Goal: Transaction & Acquisition: Obtain resource

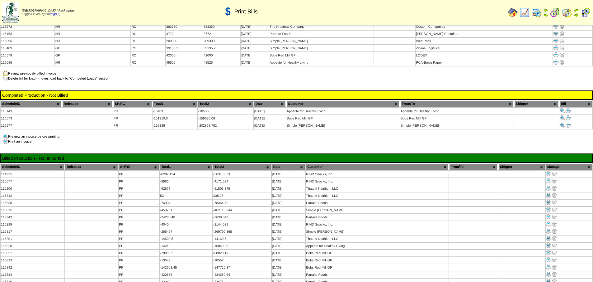
scroll to position [283, 0]
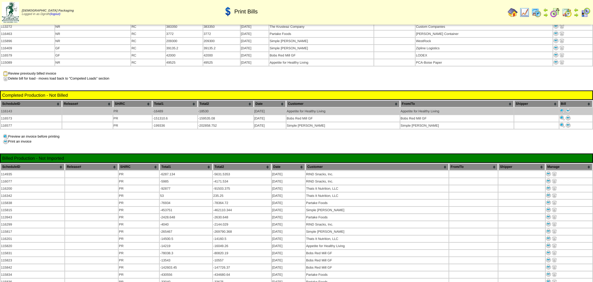
click at [569, 108] on img at bounding box center [568, 110] width 5 height 5
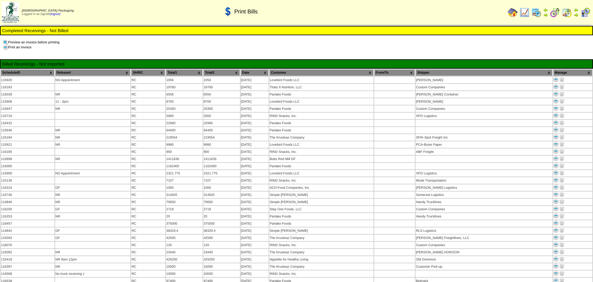
scroll to position [283, 0]
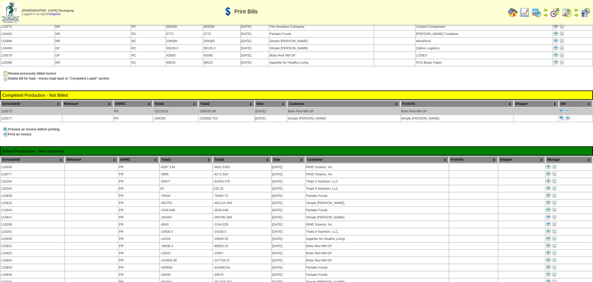
click at [566, 108] on img at bounding box center [568, 110] width 5 height 5
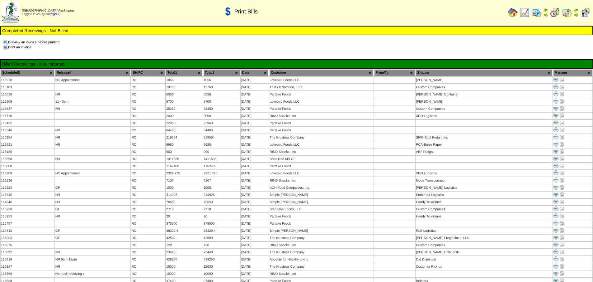
scroll to position [283, 0]
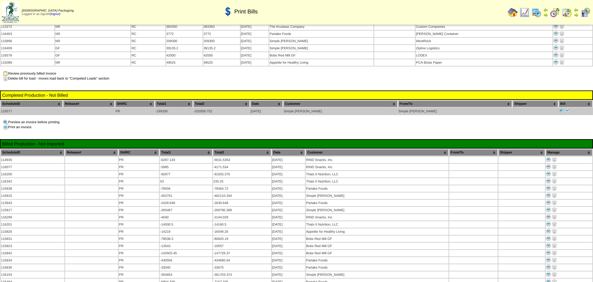
click at [565, 108] on img at bounding box center [567, 110] width 5 height 5
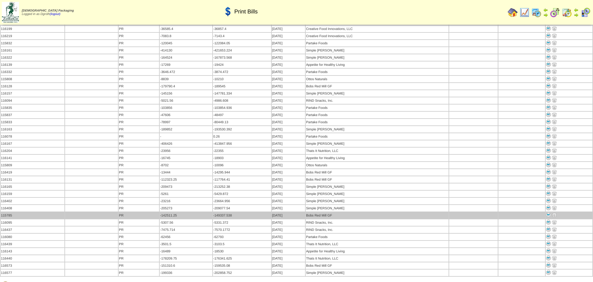
scroll to position [595, 0]
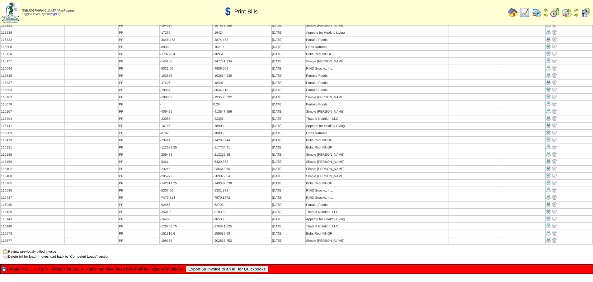
click at [216, 265] on button "Export 58 Invoice to an IIF for Quickbooks" at bounding box center [227, 268] width 82 height 7
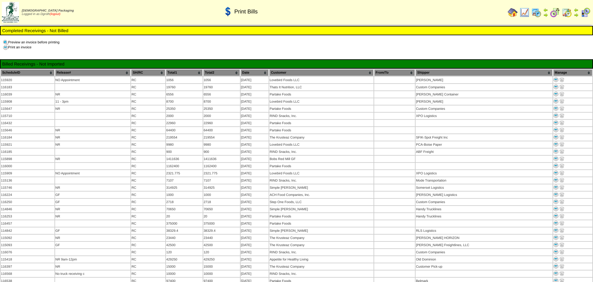
click at [60, 13] on link "(logout)" at bounding box center [55, 13] width 11 height 3
